Goal: Transaction & Acquisition: Subscribe to service/newsletter

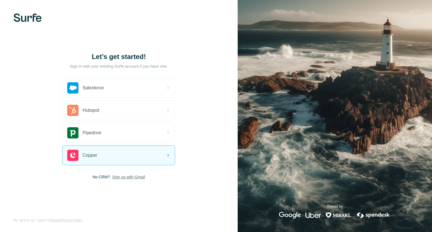
click at [117, 178] on span "Sign up with Gmail" at bounding box center [128, 177] width 33 height 6
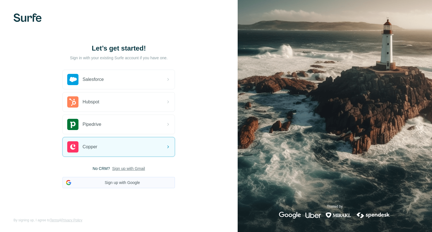
click at [140, 183] on button "Sign up with Google" at bounding box center [118, 182] width 113 height 11
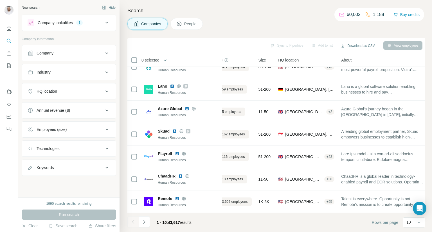
scroll to position [82, 22]
